Goal: Browse casually

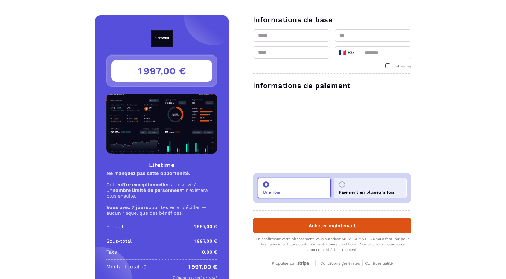
click at [162, 43] on img at bounding box center [161, 38] width 49 height 17
click at [162, 42] on img at bounding box center [161, 38] width 49 height 17
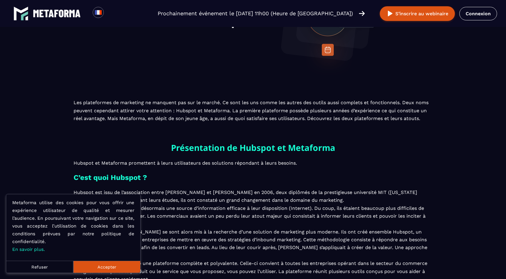
scroll to position [150, 0]
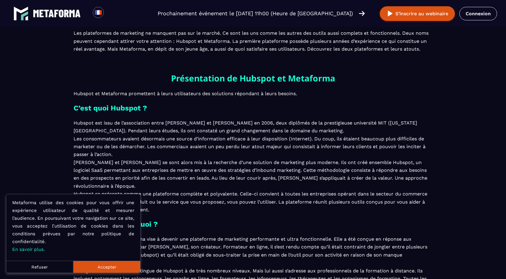
click at [108, 269] on button "Accepter" at bounding box center [106, 267] width 67 height 12
